Goal: Task Accomplishment & Management: Use online tool/utility

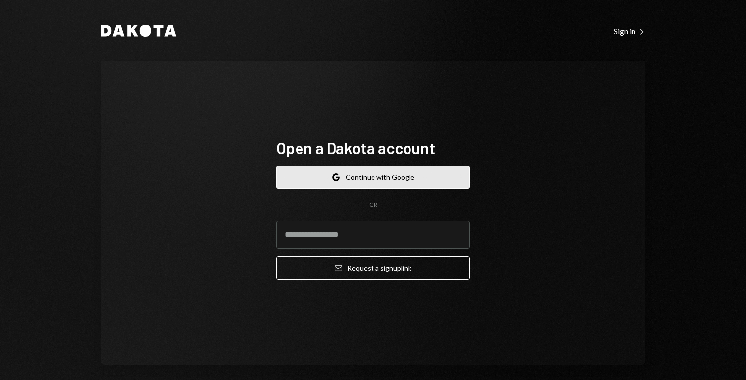
click at [338, 188] on button "Google Continue with Google" at bounding box center [372, 176] width 193 height 23
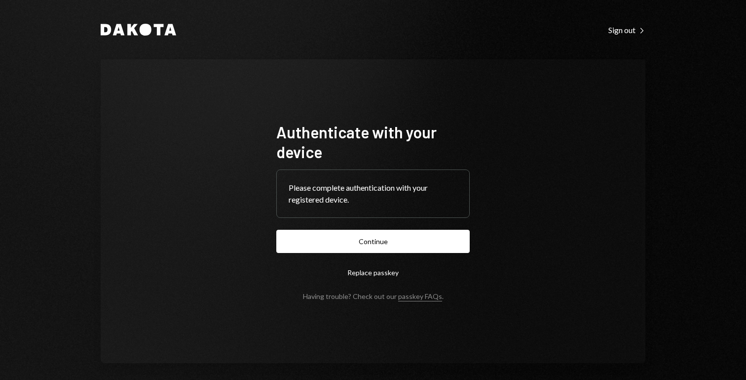
click at [355, 251] on button "Continue" at bounding box center [372, 240] width 193 height 23
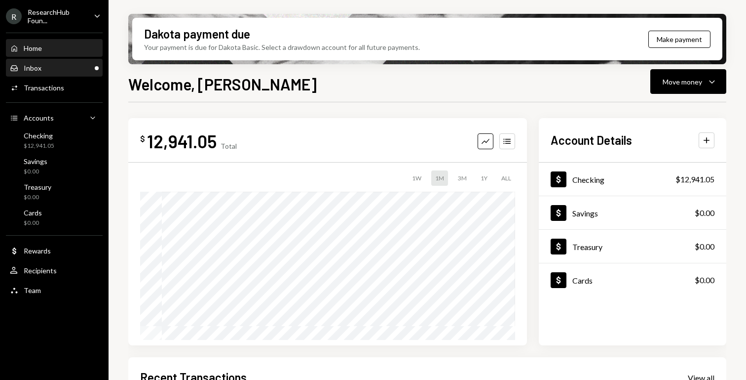
click at [44, 68] on div "Inbox Inbox" at bounding box center [54, 68] width 89 height 9
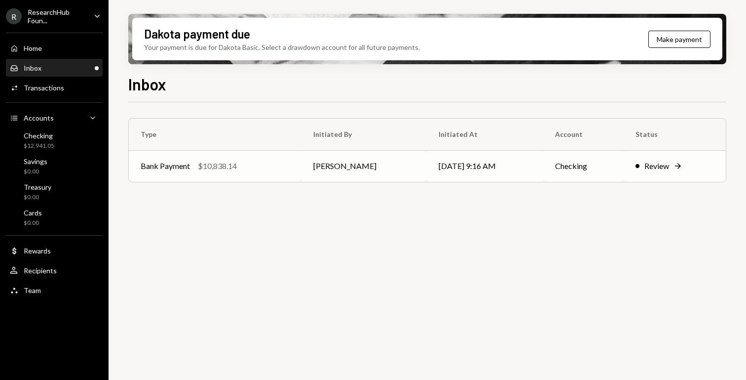
click at [356, 169] on td "Oliver Page" at bounding box center [364, 166] width 125 height 32
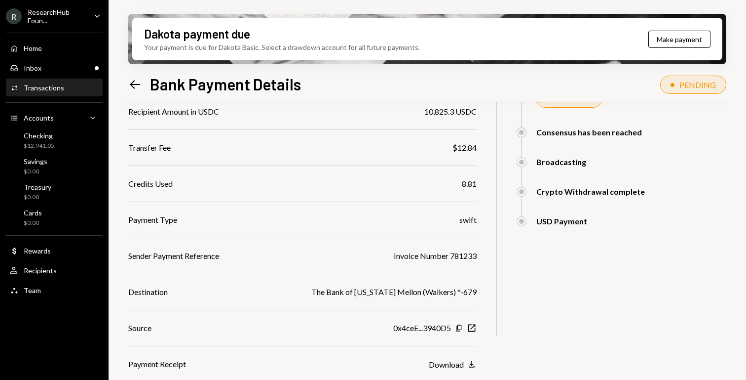
scroll to position [199, 0]
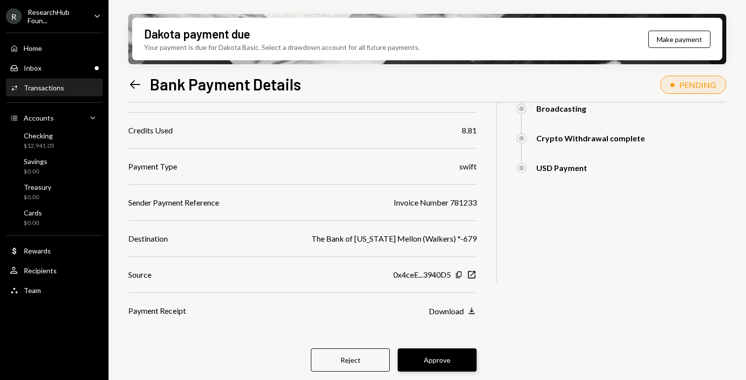
click at [456, 353] on button "Approve" at bounding box center [437, 359] width 79 height 23
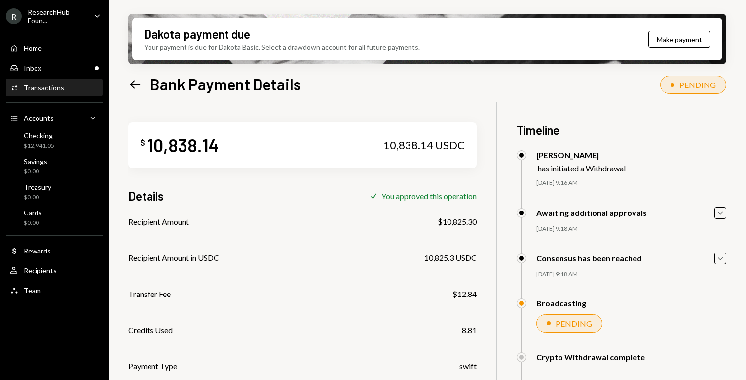
scroll to position [113, 0]
